Goal: Task Accomplishment & Management: Manage account settings

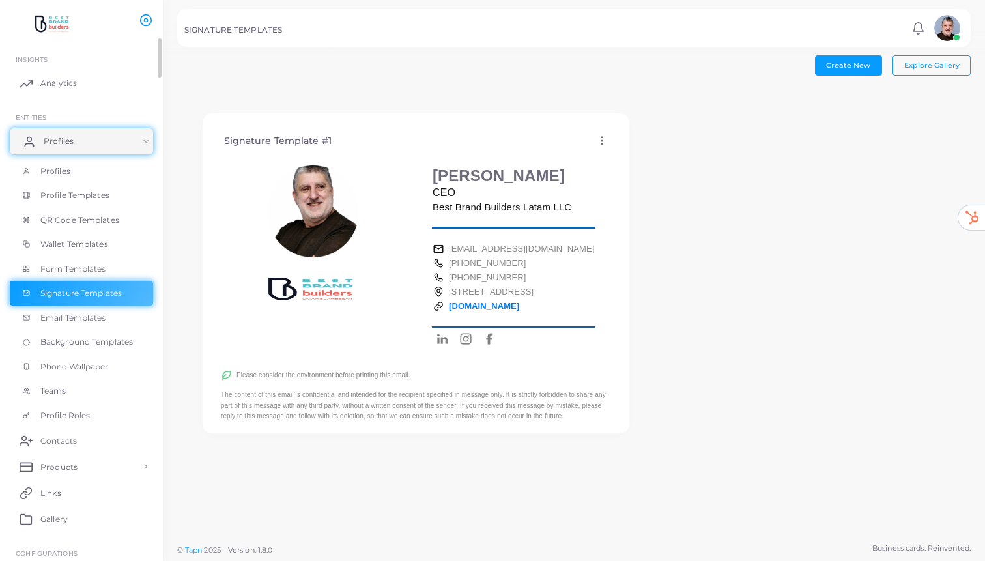
click at [67, 145] on span "Profiles" at bounding box center [59, 142] width 30 height 12
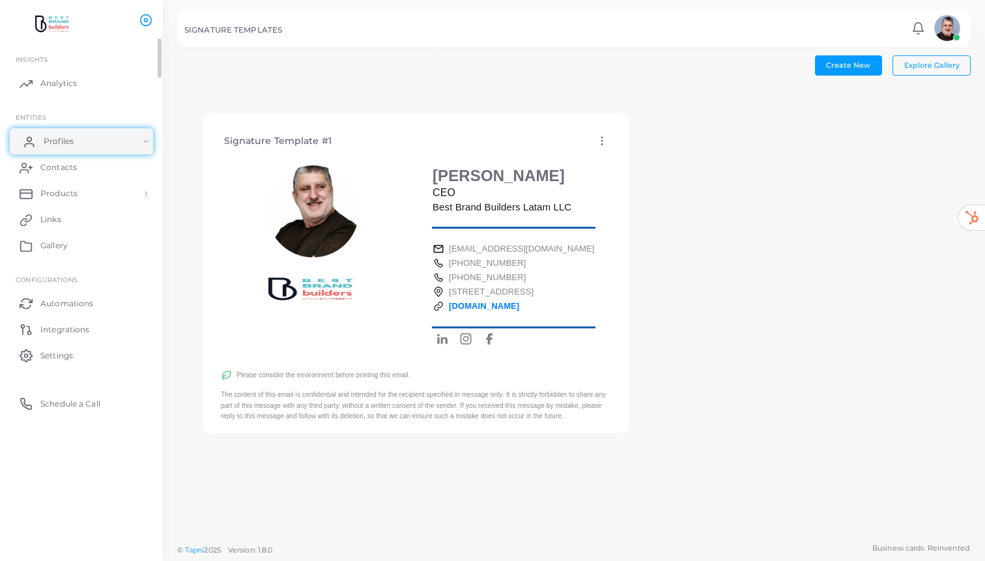
click at [67, 145] on span "Profiles" at bounding box center [59, 142] width 30 height 12
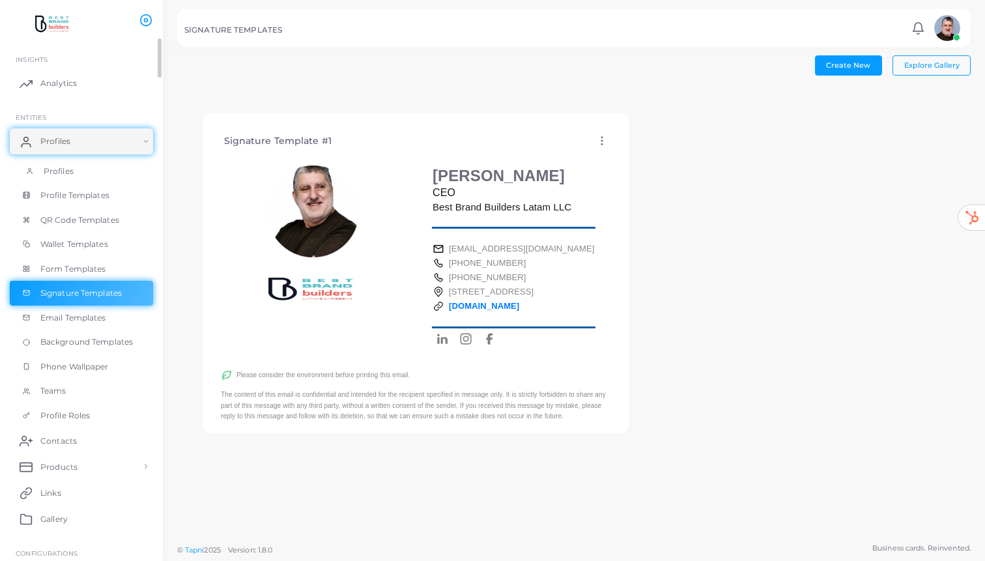
click at [64, 171] on span "Profiles" at bounding box center [59, 172] width 30 height 12
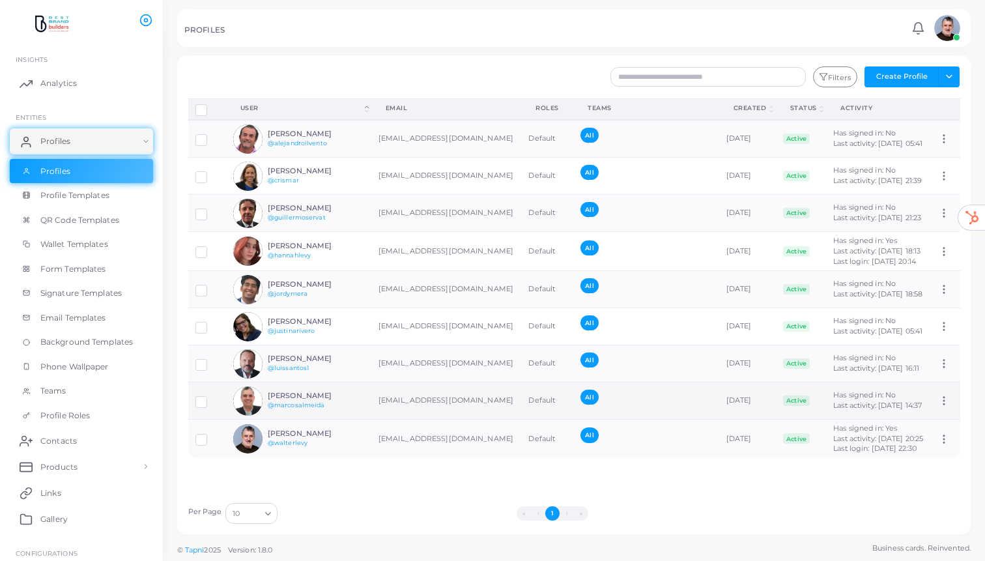
click at [945, 407] on icon at bounding box center [944, 401] width 12 height 12
click at [945, 465] on ul "Assign Product" at bounding box center [920, 481] width 93 height 32
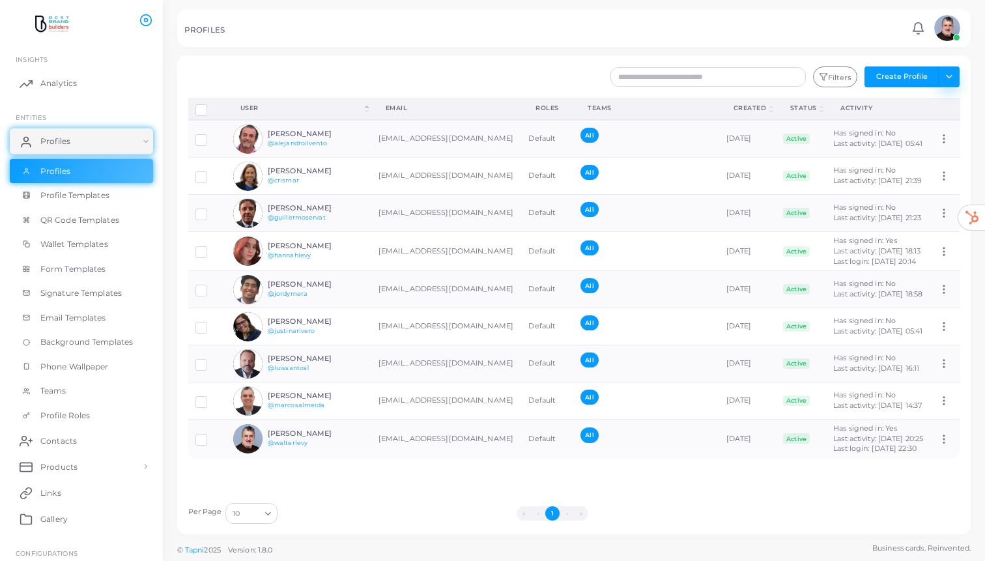
click at [947, 79] on button "Toggle dropdown" at bounding box center [949, 76] width 22 height 21
click at [951, 78] on button "Toggle dropdown" at bounding box center [949, 76] width 22 height 21
click at [907, 74] on button "Create Profile" at bounding box center [902, 76] width 74 height 21
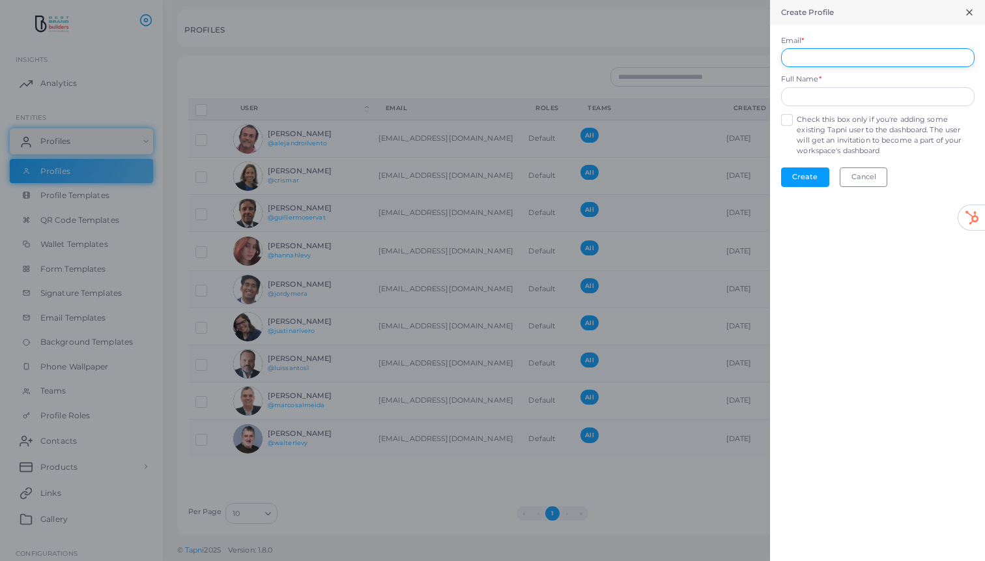
click at [858, 59] on input "Email *" at bounding box center [878, 58] width 194 height 20
type input "**********"
click at [867, 95] on input "text" at bounding box center [878, 97] width 194 height 20
type input "**********"
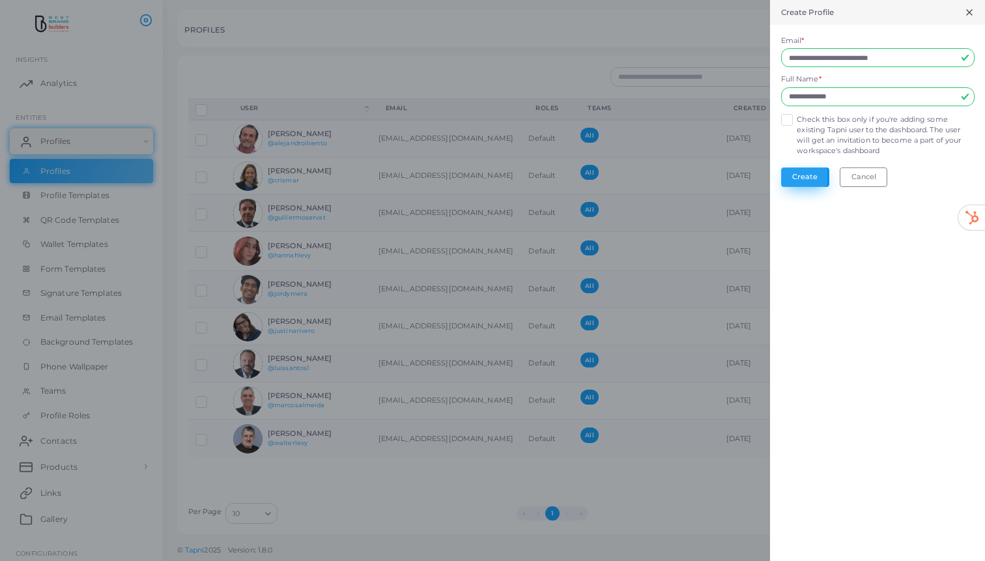
click at [804, 180] on button "Create" at bounding box center [805, 177] width 48 height 20
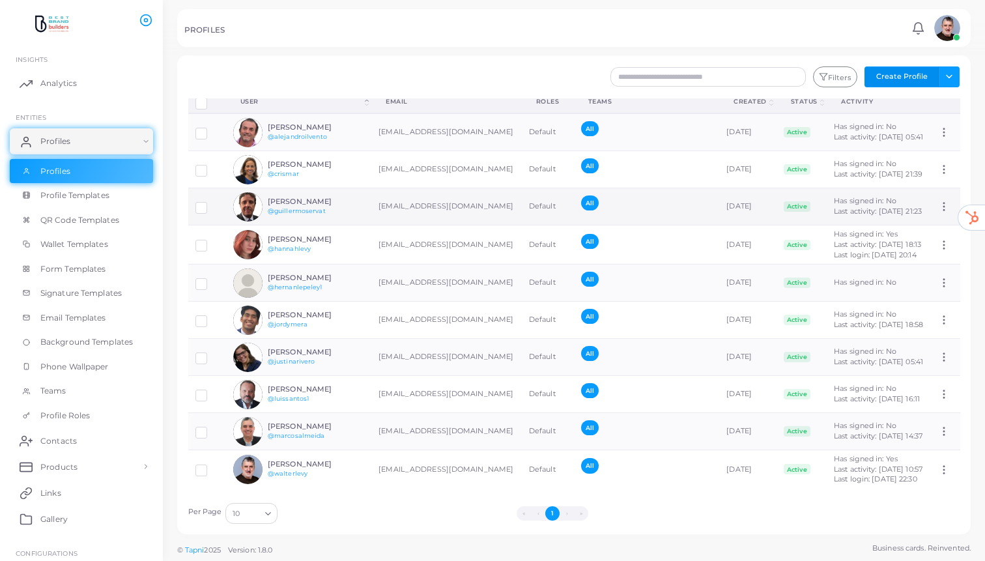
scroll to position [103, 0]
click at [943, 277] on icon at bounding box center [944, 283] width 12 height 12
click at [939, 244] on span "Assign Product" at bounding box center [929, 245] width 55 height 10
click at [298, 274] on h6 "[PERSON_NAME]" at bounding box center [316, 278] width 96 height 8
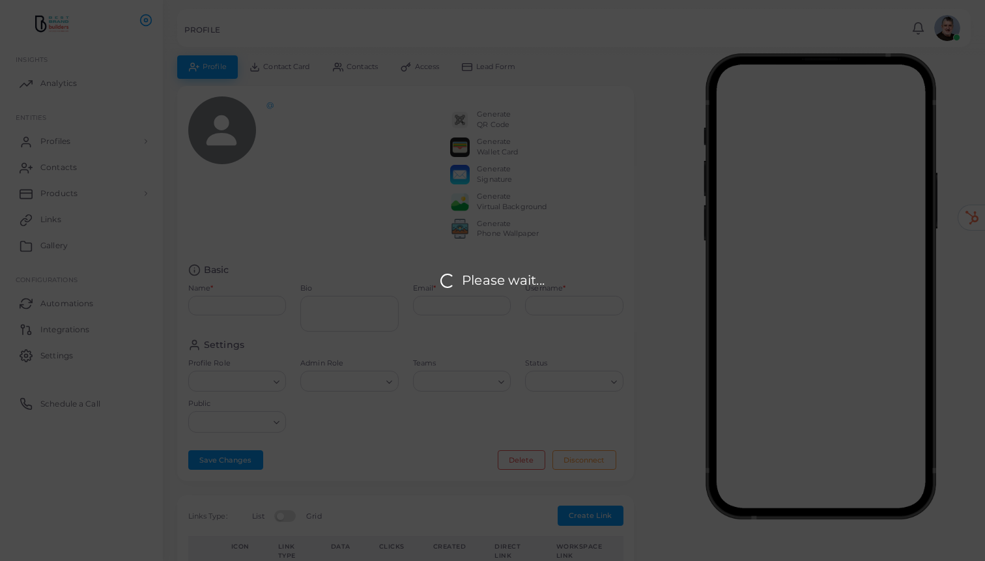
type input "**********"
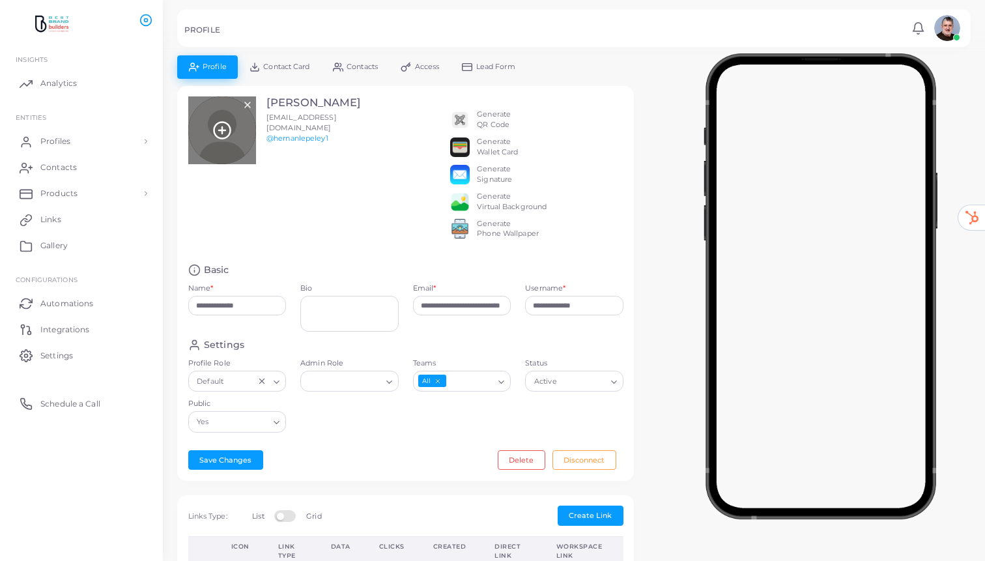
click at [236, 127] on div at bounding box center [222, 130] width 68 height 68
click at [222, 130] on line at bounding box center [222, 130] width 7 height 0
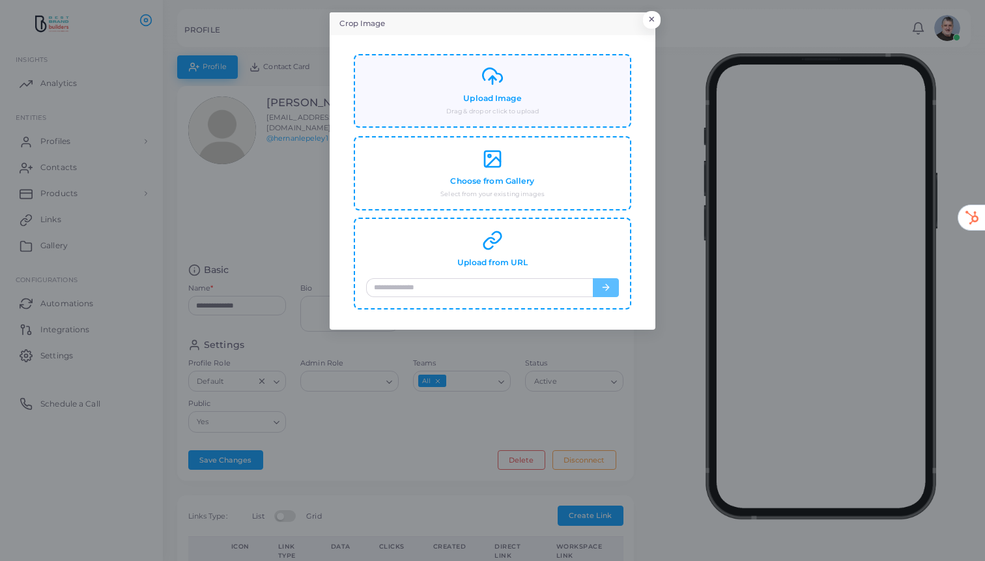
click at [505, 91] on div "Upload Image Drag & drop or click to upload" at bounding box center [492, 91] width 253 height 50
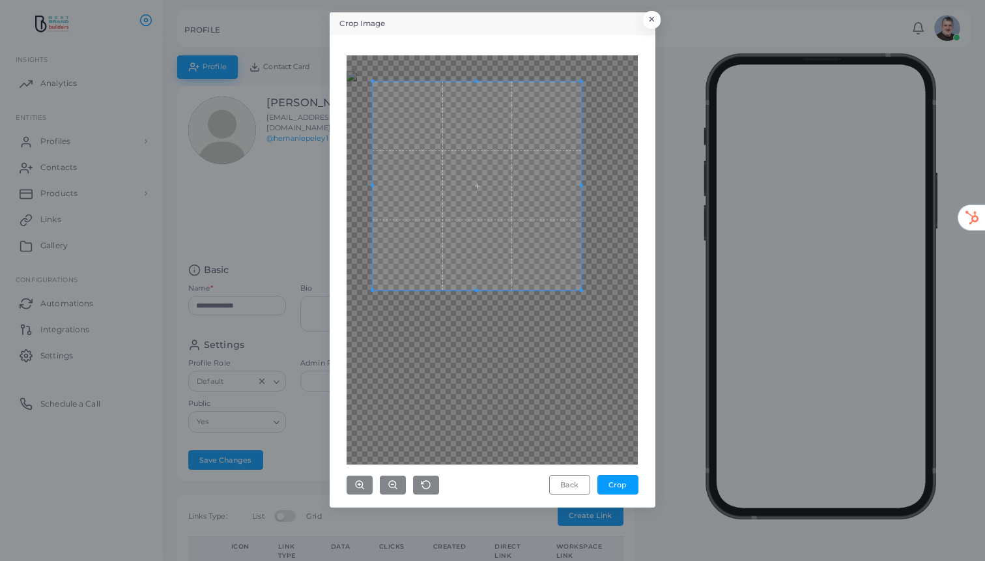
click at [563, 275] on span at bounding box center [477, 185] width 209 height 209
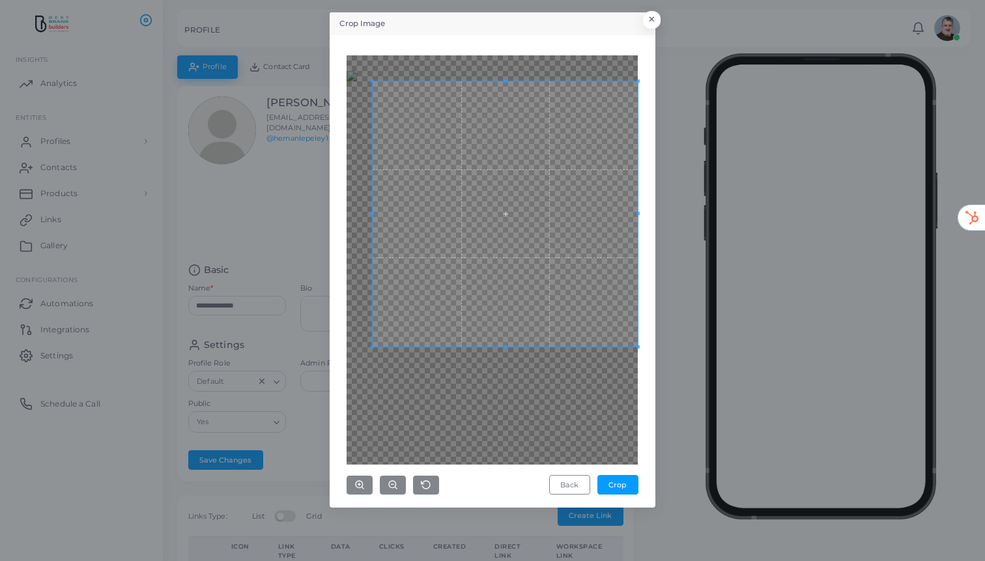
click at [663, 444] on div "Crop Image × Back Crop" at bounding box center [492, 280] width 985 height 561
click at [357, 72] on div at bounding box center [492, 259] width 291 height 409
click at [339, 55] on div "Back Crop" at bounding box center [492, 271] width 311 height 458
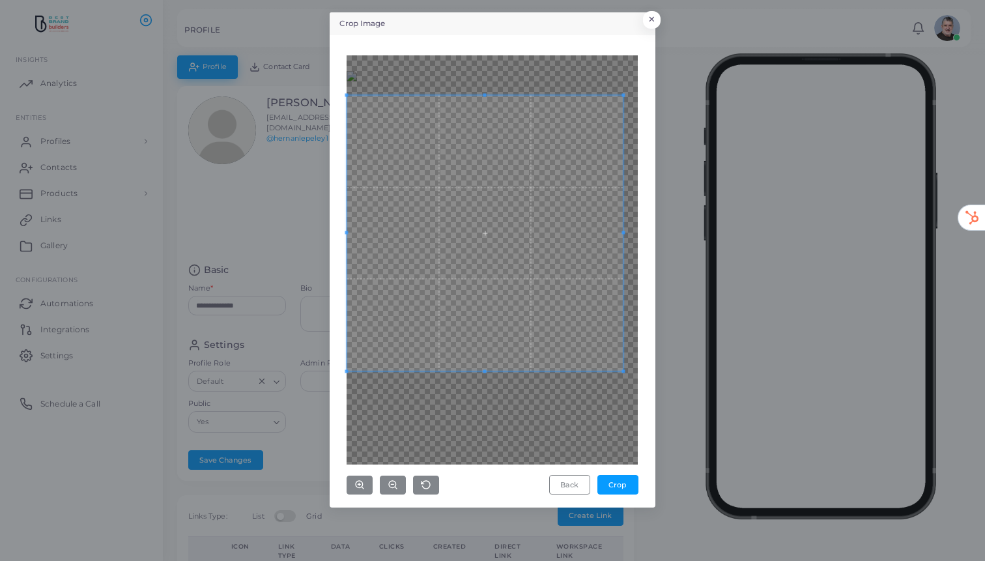
click at [467, 193] on span at bounding box center [485, 233] width 276 height 276
click at [619, 487] on button "Crop" at bounding box center [618, 485] width 41 height 20
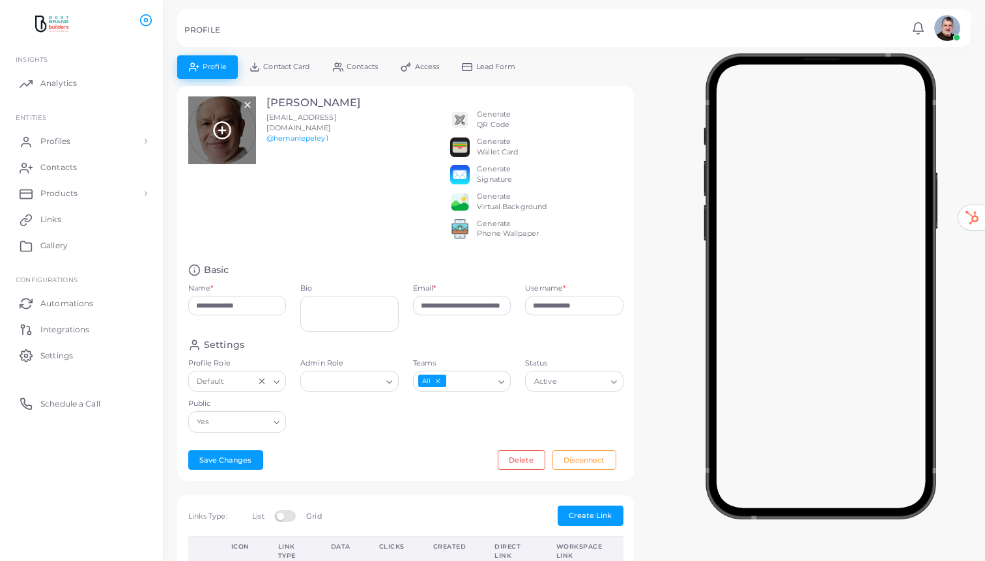
click at [229, 132] on circle at bounding box center [222, 130] width 16 height 16
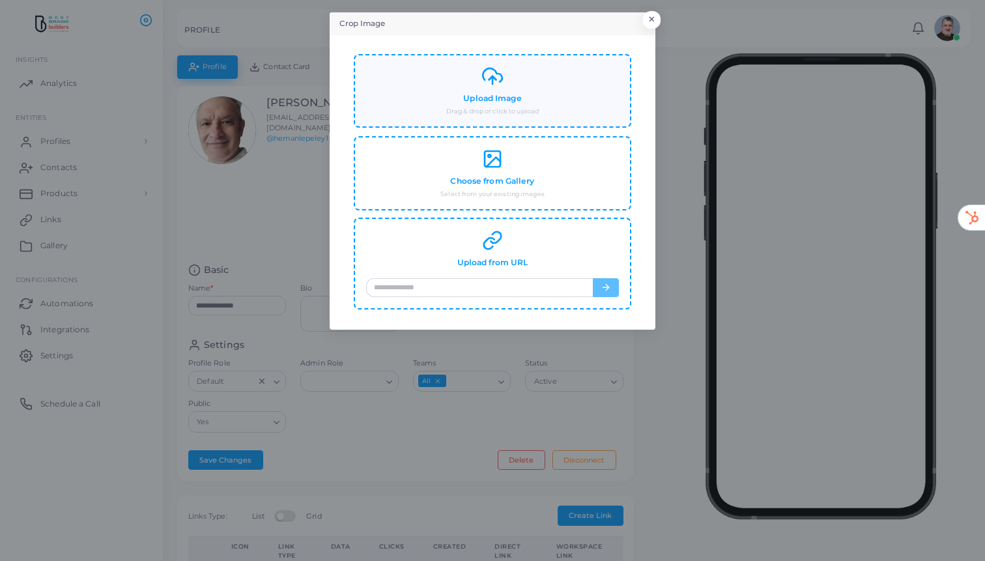
click at [493, 79] on line at bounding box center [493, 80] width 0 height 8
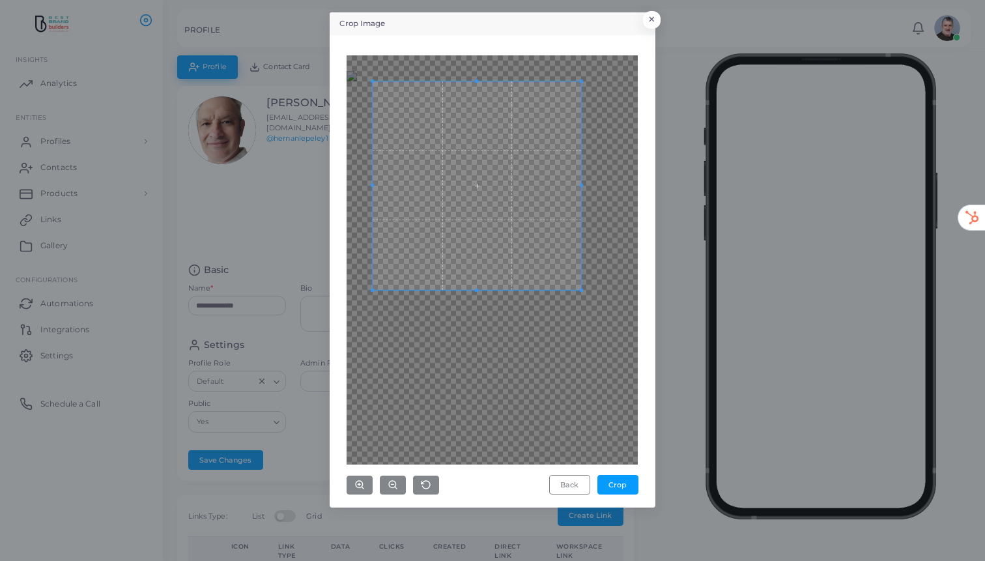
click at [562, 333] on div at bounding box center [492, 259] width 291 height 409
click at [654, 20] on button "×" at bounding box center [650, 22] width 18 height 17
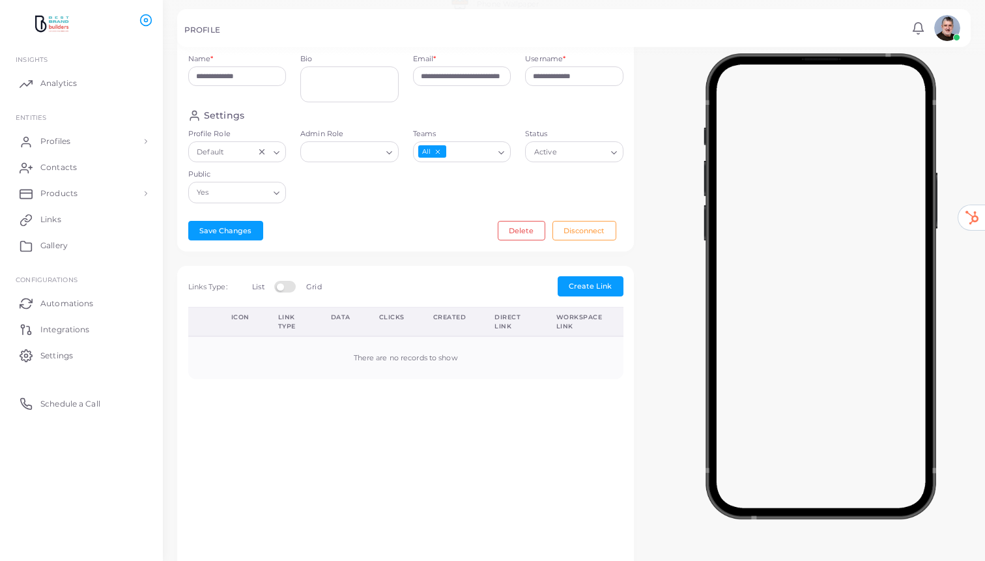
scroll to position [229, 0]
click at [223, 241] on button "Save Changes" at bounding box center [225, 232] width 75 height 20
click at [59, 142] on span "Profiles" at bounding box center [59, 142] width 30 height 12
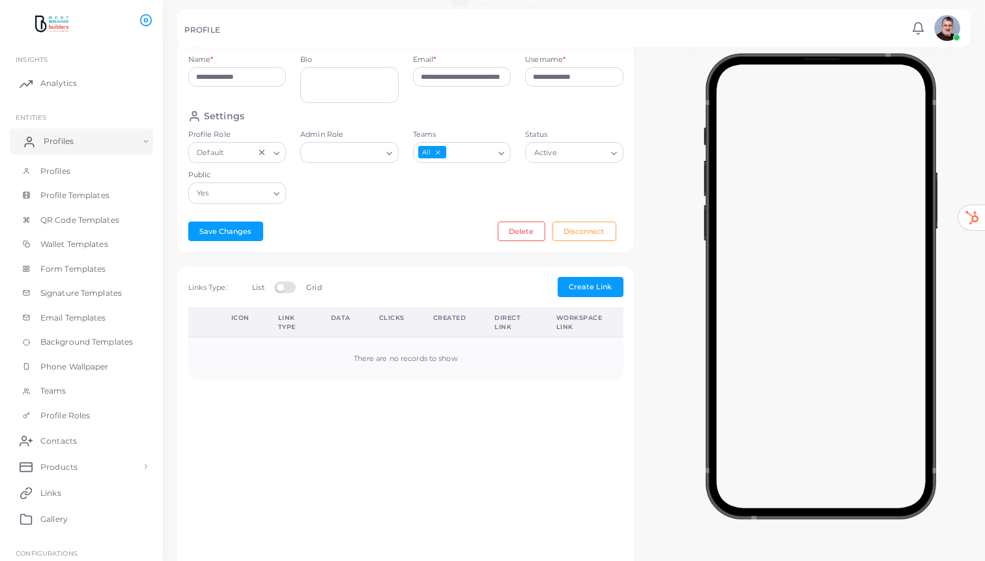
click at [59, 142] on span "Profiles" at bounding box center [59, 142] width 30 height 12
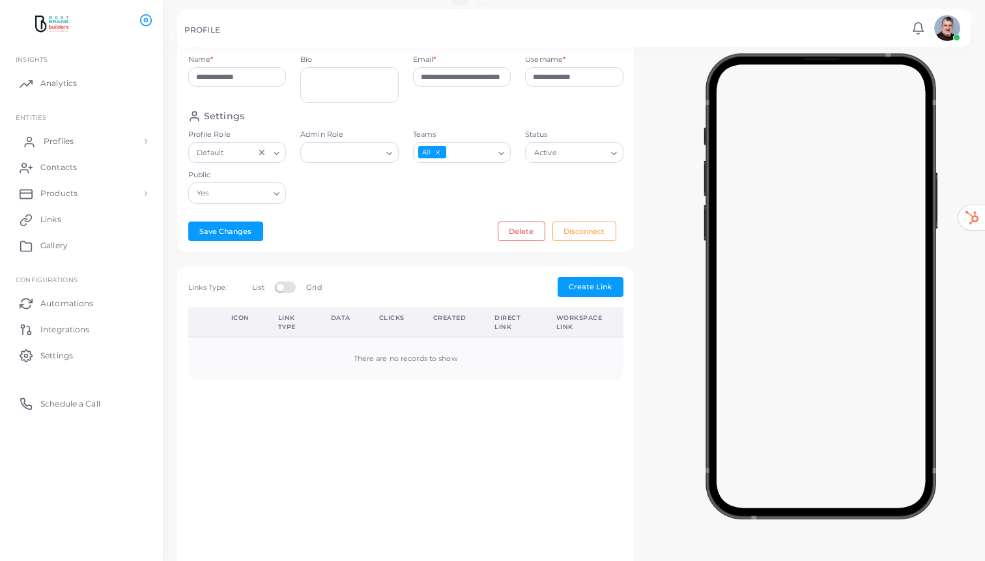
click at [59, 142] on span "Profiles" at bounding box center [59, 142] width 30 height 12
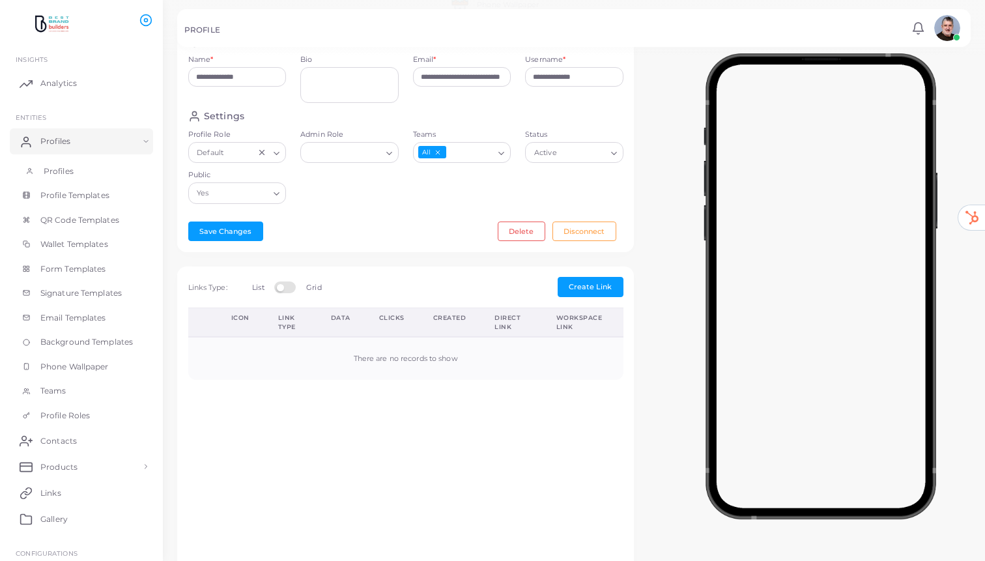
click at [56, 177] on link "Profiles" at bounding box center [81, 171] width 143 height 25
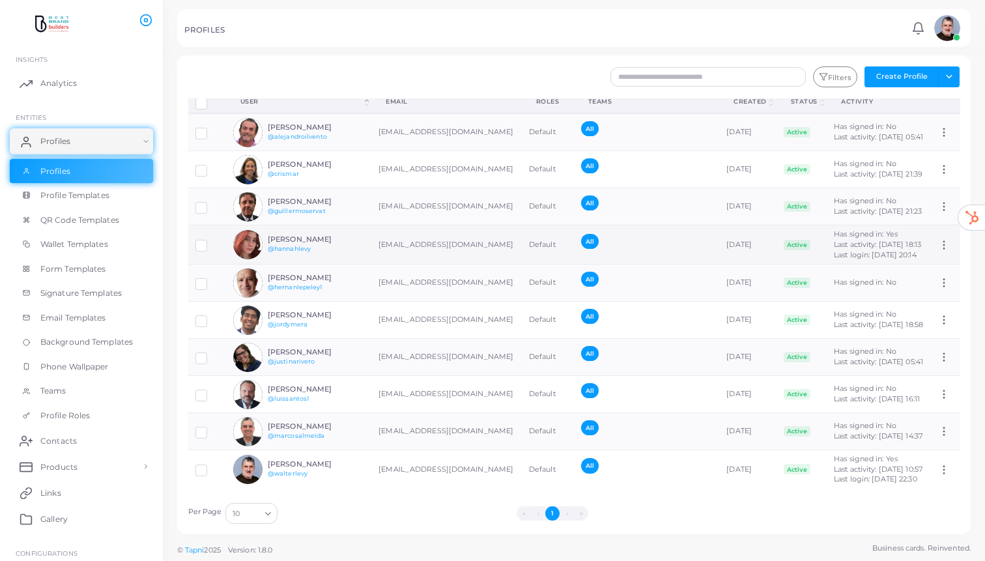
scroll to position [66, 0]
click at [944, 244] on circle at bounding box center [943, 244] width 1 height 1
click at [944, 216] on ul "Assign Product" at bounding box center [920, 232] width 93 height 32
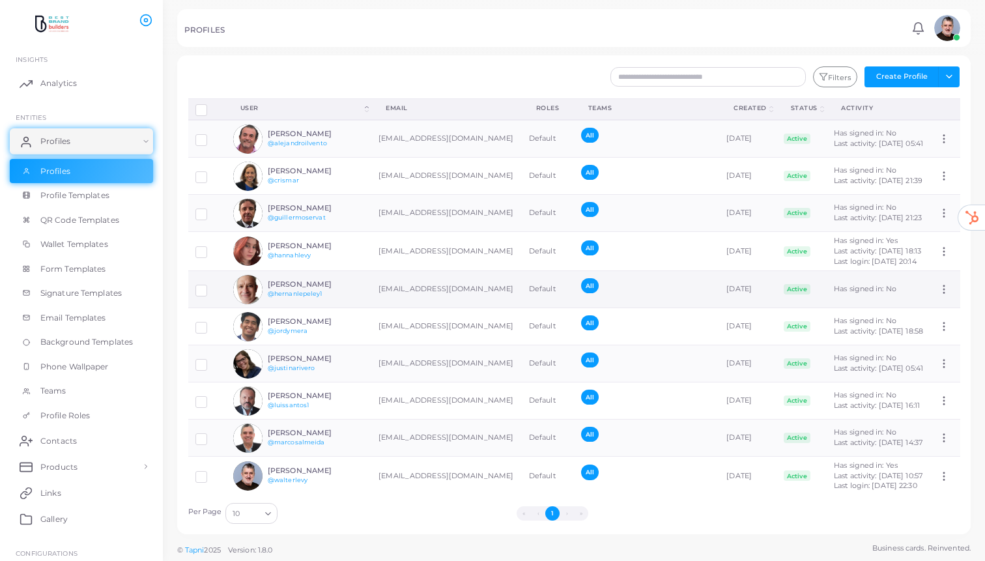
click at [944, 290] on circle at bounding box center [943, 289] width 1 height 1
click at [944, 336] on ul "Assign Product" at bounding box center [920, 352] width 93 height 32
click at [253, 139] on img at bounding box center [247, 138] width 29 height 29
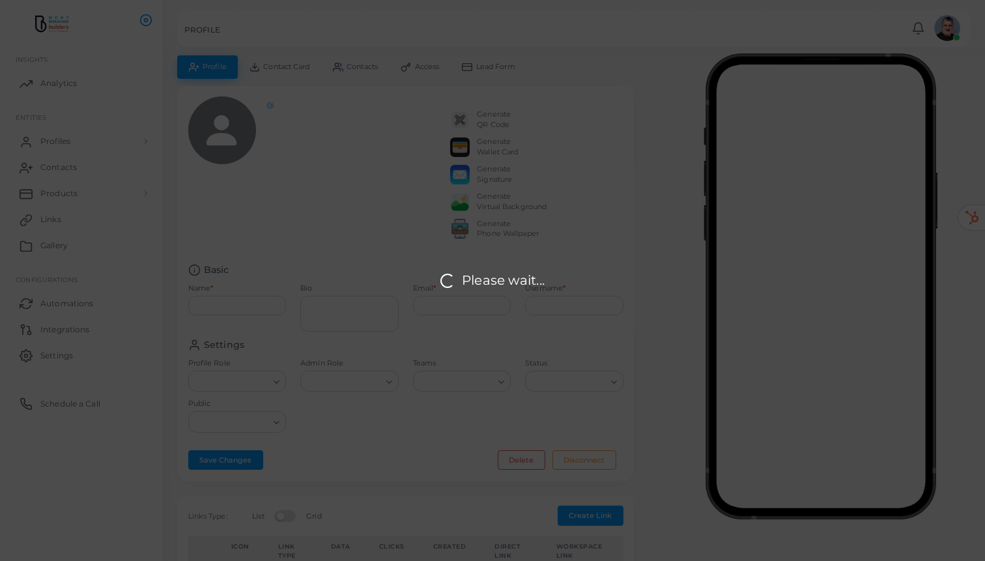
type input "**********"
